Goal: Information Seeking & Learning: Learn about a topic

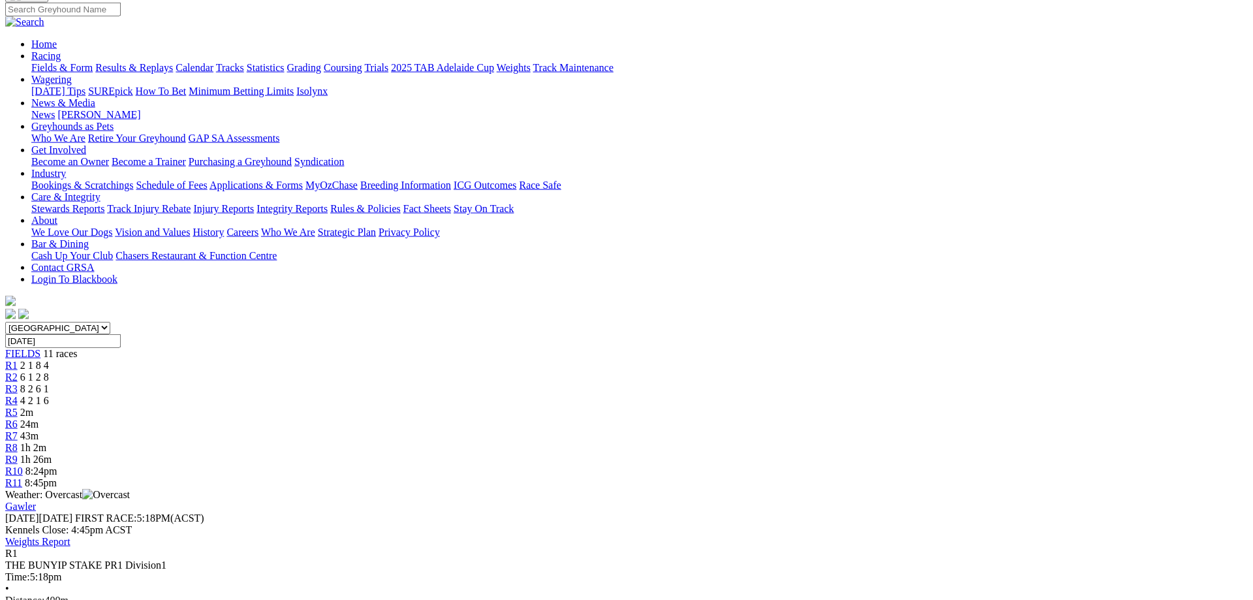
scroll to position [133, 0]
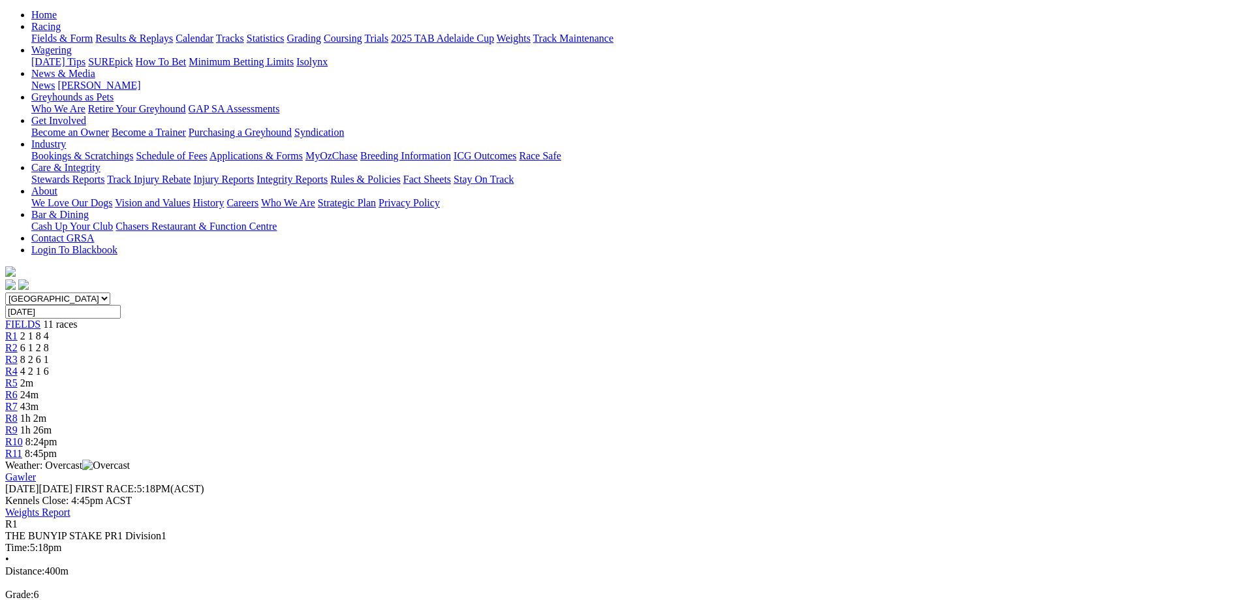
click at [18, 342] on span "R2" at bounding box center [11, 347] width 12 height 11
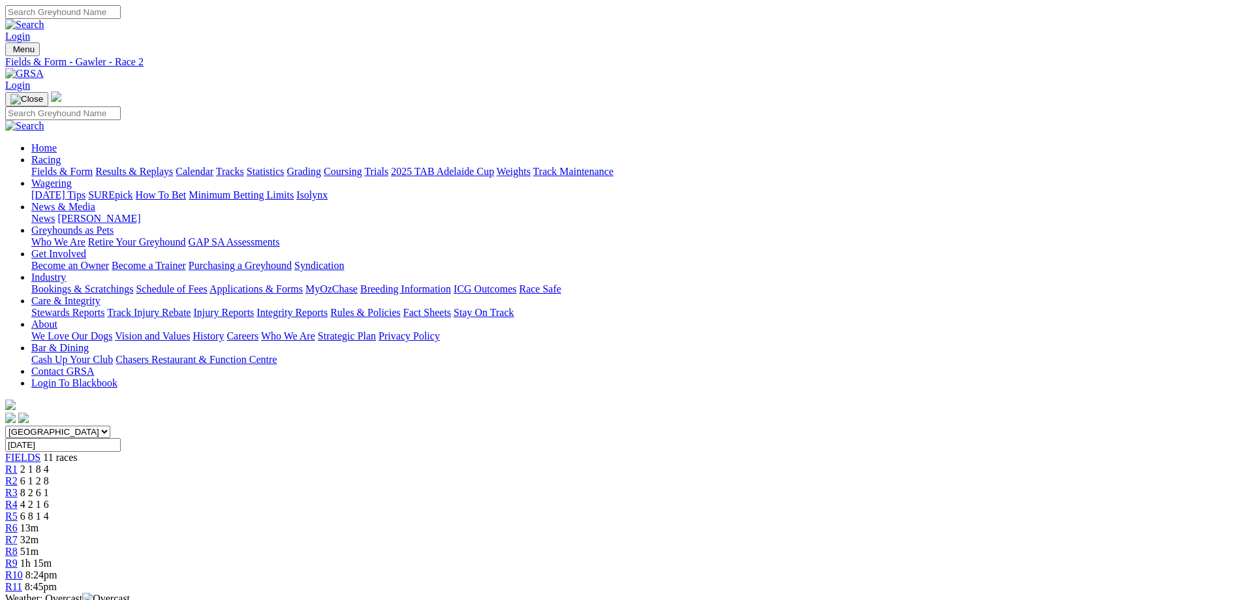
click at [461, 487] on div "R3 8 2 6 1" at bounding box center [626, 493] width 1242 height 12
click at [524, 498] on div "R4 4 2 1 6" at bounding box center [626, 504] width 1242 height 12
click at [93, 166] on link "Fields & Form" at bounding box center [61, 171] width 61 height 11
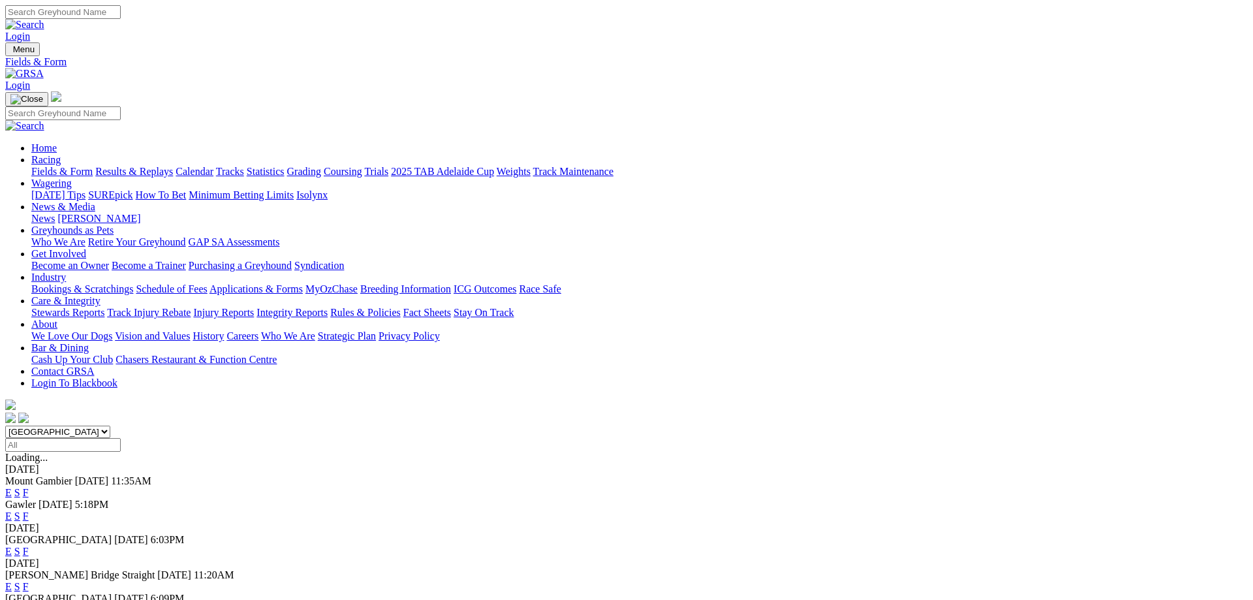
click at [29, 581] on link "F" at bounding box center [26, 586] width 6 height 11
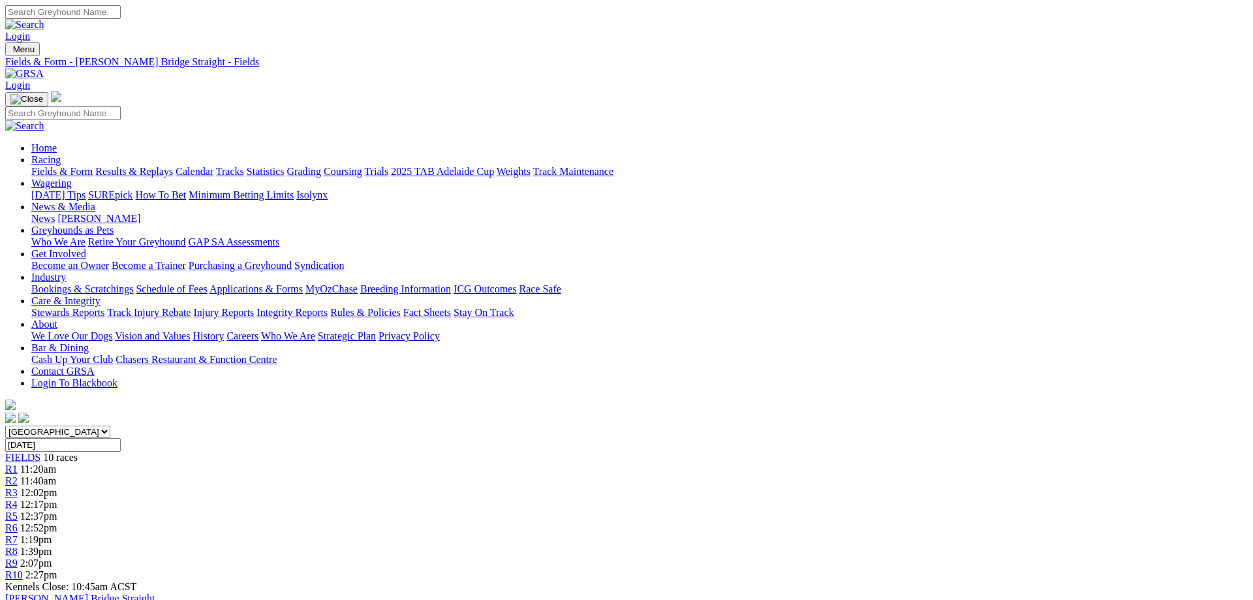
click at [93, 166] on link "Fields & Form" at bounding box center [61, 171] width 61 height 11
